Goal: Information Seeking & Learning: Learn about a topic

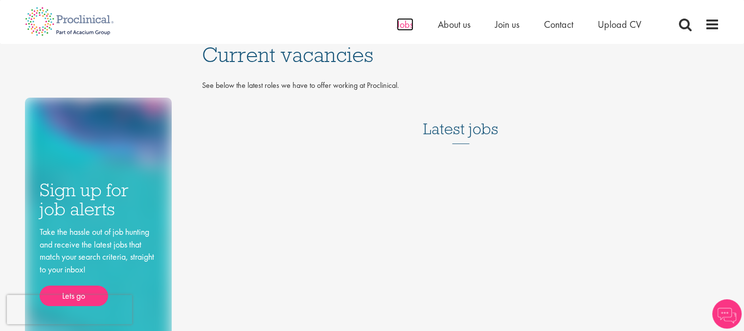
click at [411, 24] on span "Jobs" at bounding box center [404, 24] width 17 height 13
